Goal: Task Accomplishment & Management: Manage account settings

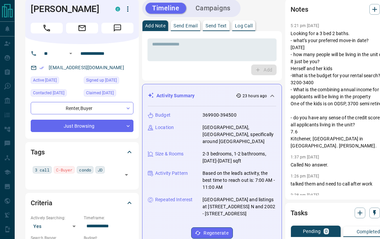
scroll to position [6, 0]
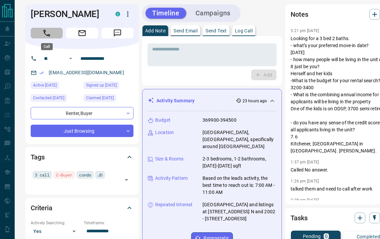
click at [47, 36] on icon "Call" at bounding box center [46, 33] width 9 height 9
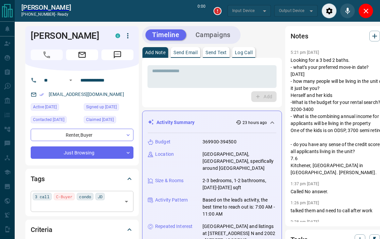
click at [114, 202] on input "text" at bounding box center [77, 205] width 88 height 7
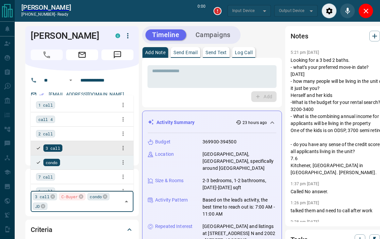
type input "*******"
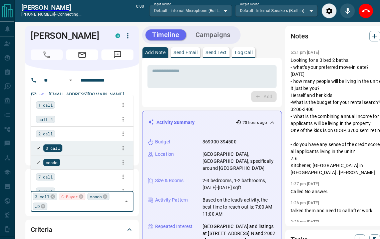
click at [51, 122] on span "call 4" at bounding box center [45, 119] width 14 height 7
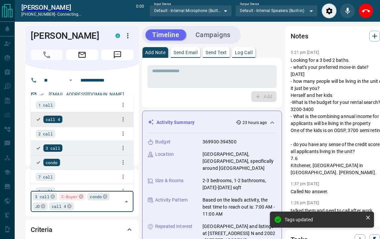
click at [248, 55] on p "Log Call" at bounding box center [244, 52] width 18 height 5
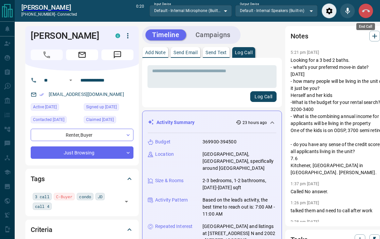
click at [367, 9] on icon "End Call" at bounding box center [366, 11] width 8 height 8
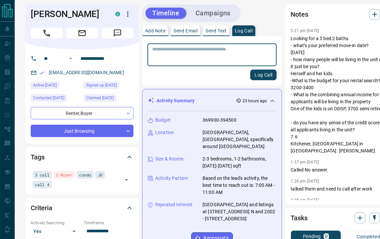
scroll to position [0, 0]
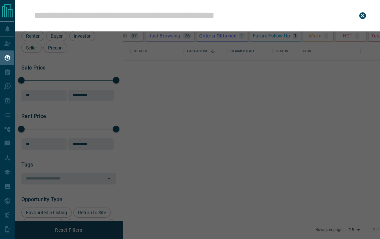
scroll to position [179, 249]
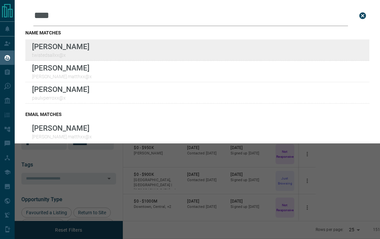
type input "****"
click at [0, 0] on div "Lead Transfers Claim Leads My Leads Tasks Opportunities Deals Campaigns Automat…" at bounding box center [190, 119] width 380 height 238
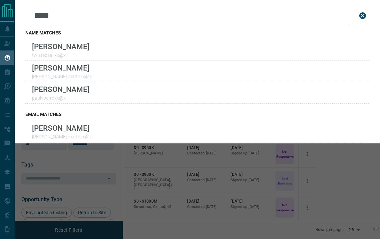
click at [362, 20] on button "close search bar" at bounding box center [362, 15] width 13 height 13
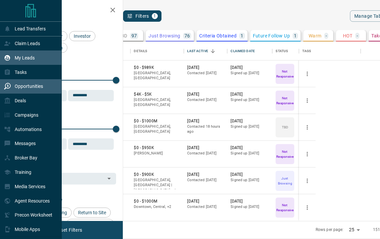
click at [23, 90] on div "Opportunities" at bounding box center [23, 86] width 39 height 11
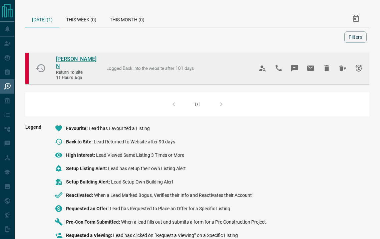
click at [70, 59] on span "[PERSON_NAME] N" at bounding box center [76, 62] width 40 height 13
click at [356, 68] on icon "Snooze" at bounding box center [359, 68] width 8 height 8
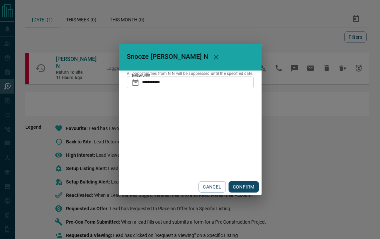
click at [206, 82] on input "**********" at bounding box center [198, 81] width 112 height 11
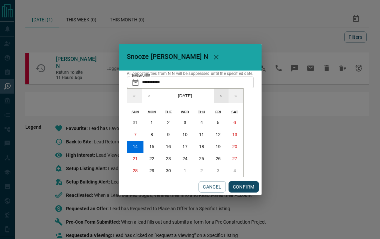
click at [228, 96] on button "›" at bounding box center [221, 95] width 15 height 15
click at [189, 120] on button "1" at bounding box center [185, 123] width 17 height 12
type input "**********"
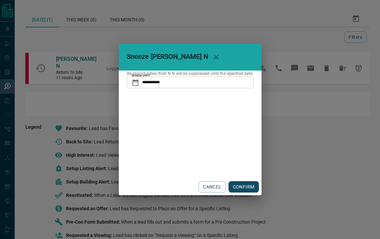
click at [245, 187] on button "CONFIRM" at bounding box center [244, 186] width 30 height 11
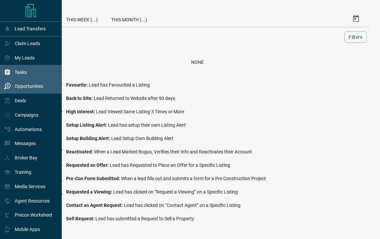
click at [25, 76] on div "Tasks" at bounding box center [15, 71] width 23 height 11
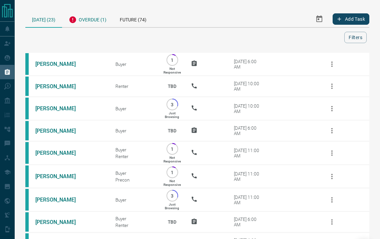
click at [95, 19] on div "Overdue (1)" at bounding box center [87, 19] width 51 height 16
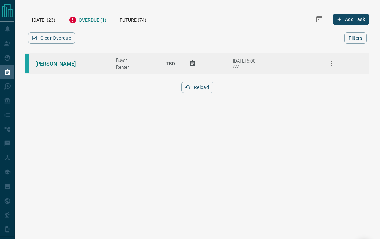
click at [56, 64] on link "[PERSON_NAME]" at bounding box center [60, 63] width 50 height 6
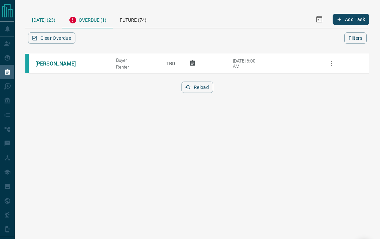
click at [51, 19] on div "[DATE] (23)" at bounding box center [43, 19] width 37 height 17
